Goal: Task Accomplishment & Management: Manage account settings

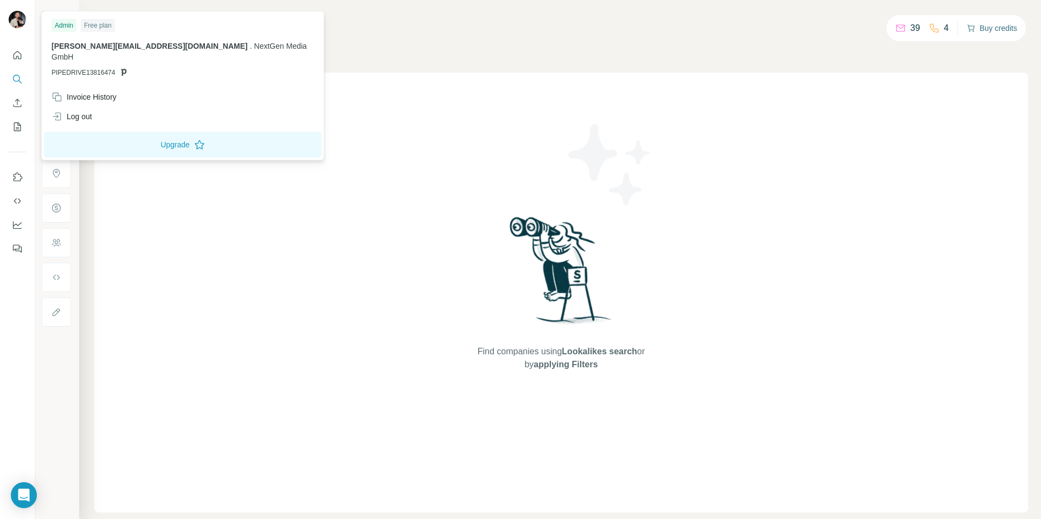
click at [109, 45] on span "[PERSON_NAME][EMAIL_ADDRESS][DOMAIN_NAME]" at bounding box center [150, 46] width 196 height 9
click at [20, 23] on img at bounding box center [17, 19] width 17 height 17
click at [19, 17] on img at bounding box center [17, 19] width 17 height 17
click at [518, 24] on h4 "Search" at bounding box center [561, 20] width 934 height 15
click at [22, 20] on img at bounding box center [17, 19] width 17 height 17
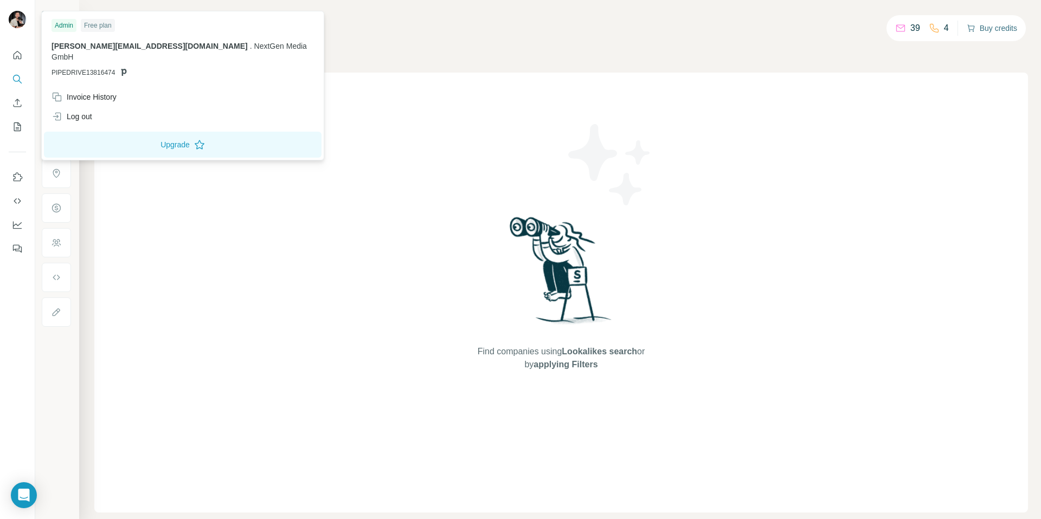
click at [66, 23] on div "Admin" at bounding box center [64, 25] width 25 height 13
click at [66, 44] on span "[PERSON_NAME][EMAIL_ADDRESS][DOMAIN_NAME]" at bounding box center [150, 46] width 196 height 9
click at [66, 56] on div "[PERSON_NAME][EMAIL_ADDRESS][DOMAIN_NAME] . NextGen Media GmbH PIPEDRIVE13816474" at bounding box center [183, 59] width 262 height 37
click at [167, 44] on span "NextGen Media GmbH" at bounding box center [179, 52] width 255 height 20
click at [208, 44] on span "NextGen Media GmbH" at bounding box center [179, 52] width 255 height 20
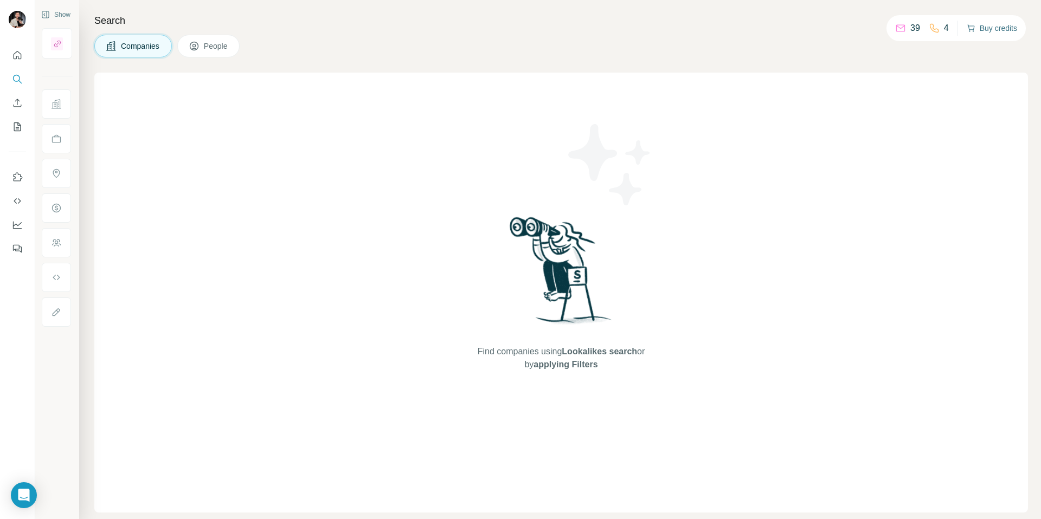
click at [584, 38] on div "Companies People" at bounding box center [561, 46] width 934 height 23
click at [12, 59] on icon "Quick start" at bounding box center [17, 55] width 11 height 11
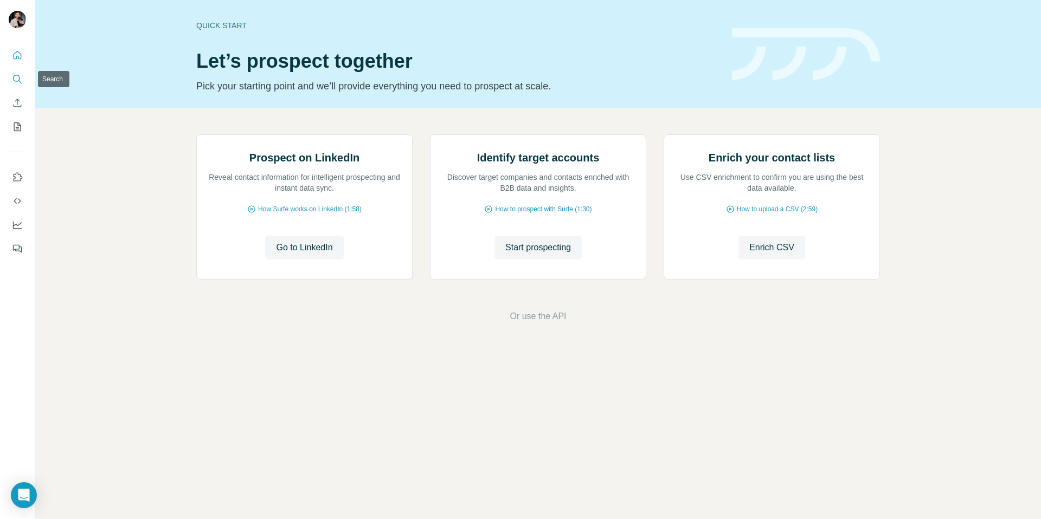
click at [14, 83] on icon "Search" at bounding box center [17, 79] width 11 height 11
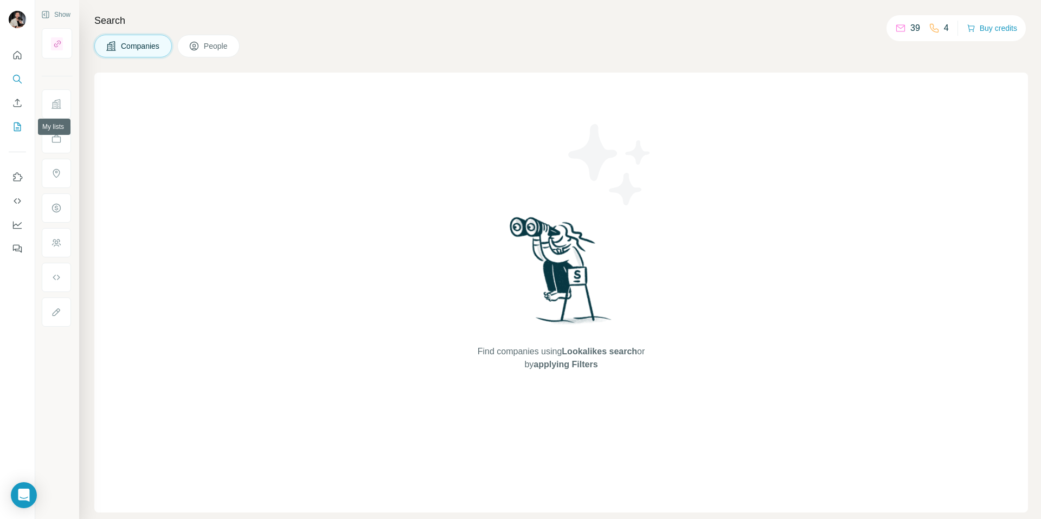
click at [14, 131] on icon "My lists" at bounding box center [17, 126] width 11 height 11
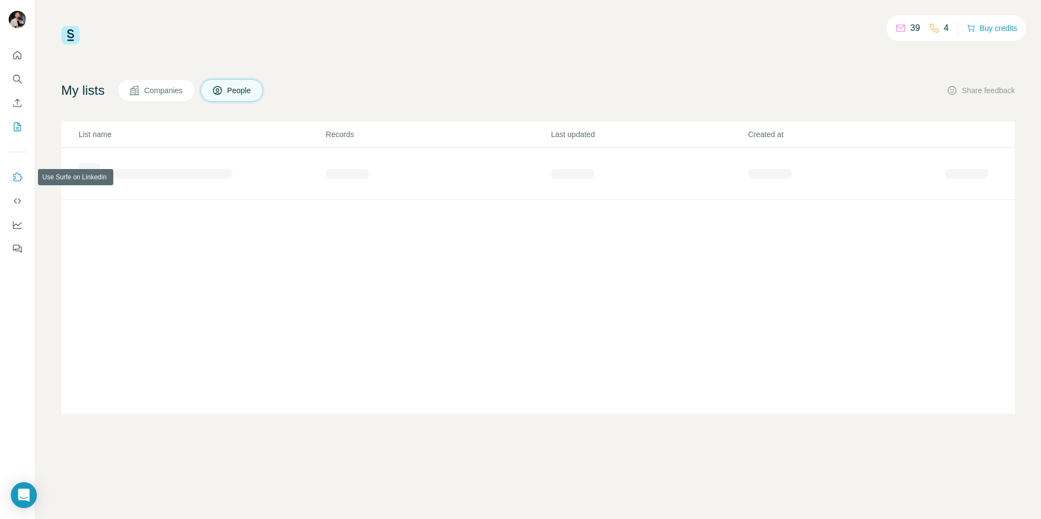
click at [16, 178] on icon "Use Surfe on LinkedIn" at bounding box center [17, 177] width 11 height 11
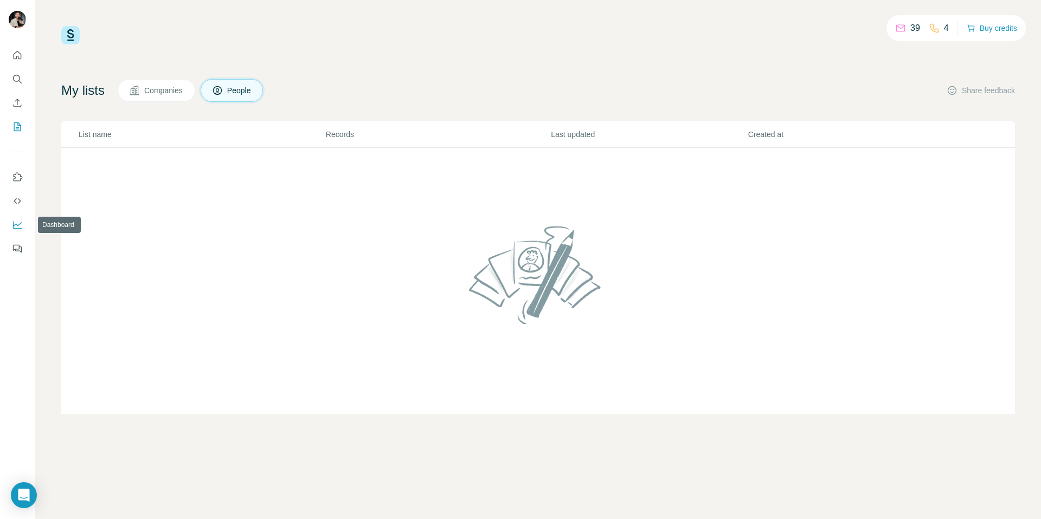
click at [16, 226] on icon "Dashboard" at bounding box center [17, 225] width 11 height 11
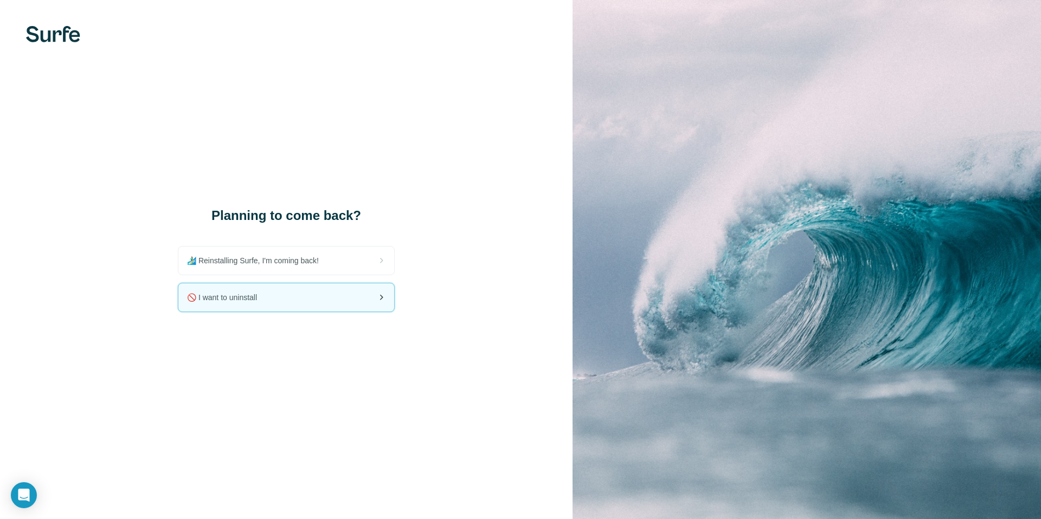
click at [307, 303] on div "🚫 I want to uninstall" at bounding box center [286, 298] width 216 height 28
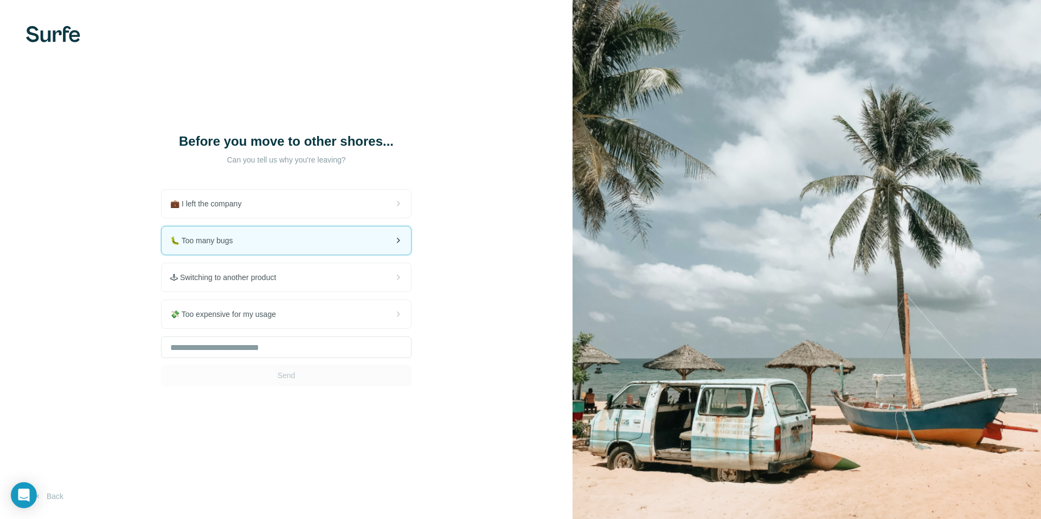
click at [337, 230] on div "🐛 Too many bugs" at bounding box center [286, 241] width 249 height 28
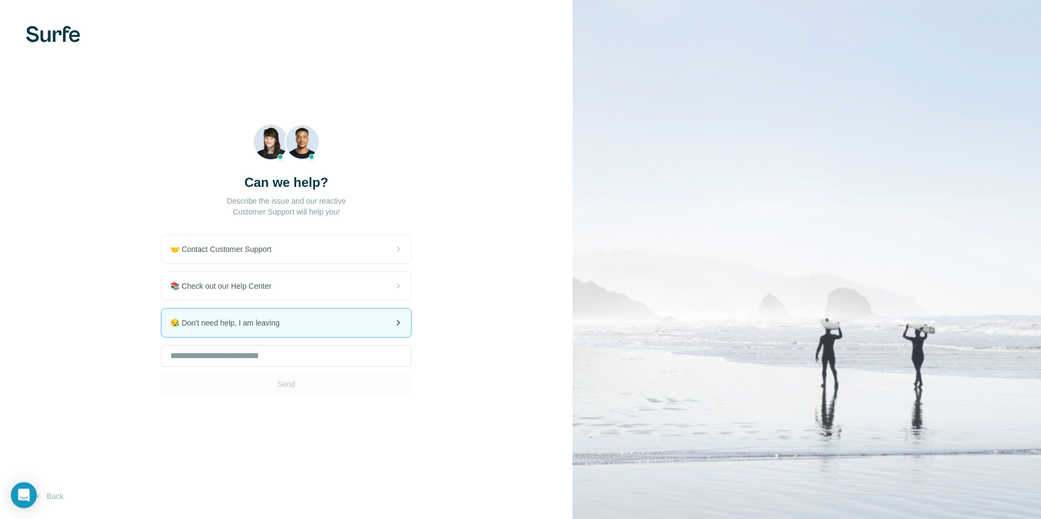
click at [326, 330] on div "😪 Don't need help, I am leaving" at bounding box center [286, 323] width 249 height 28
